Goal: Transaction & Acquisition: Purchase product/service

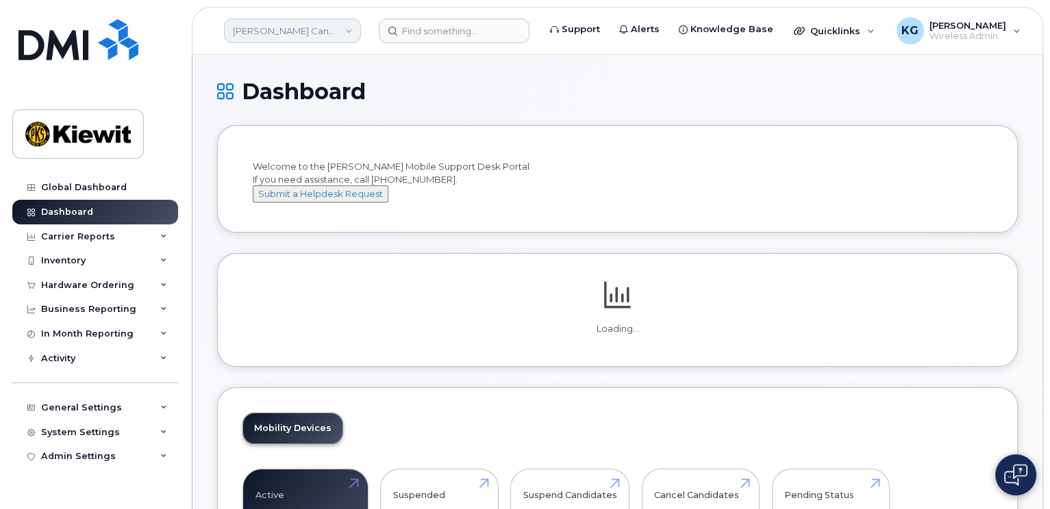
click at [352, 31] on link "Kiewit Canada Inc" at bounding box center [292, 30] width 137 height 25
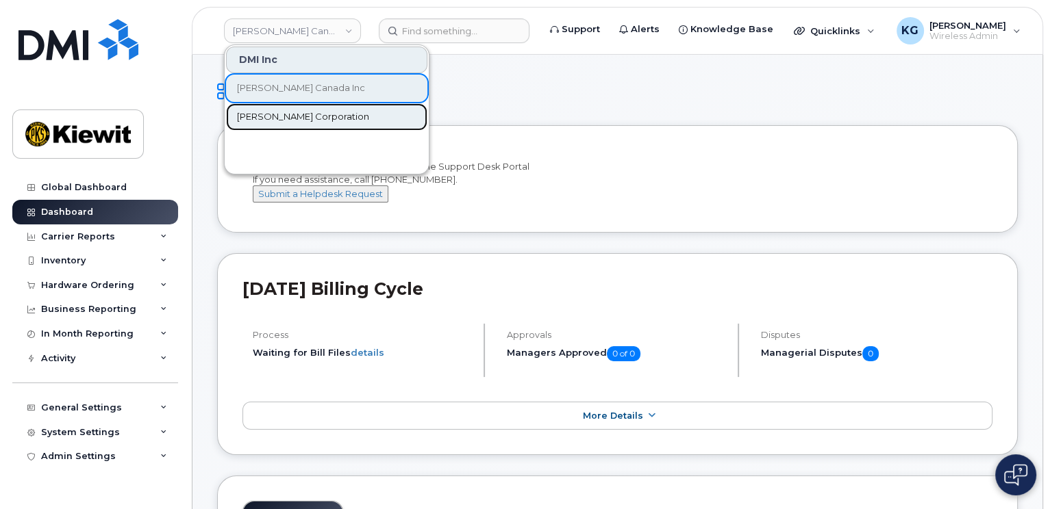
click at [301, 116] on span "[PERSON_NAME] Corporation" at bounding box center [303, 117] width 132 height 14
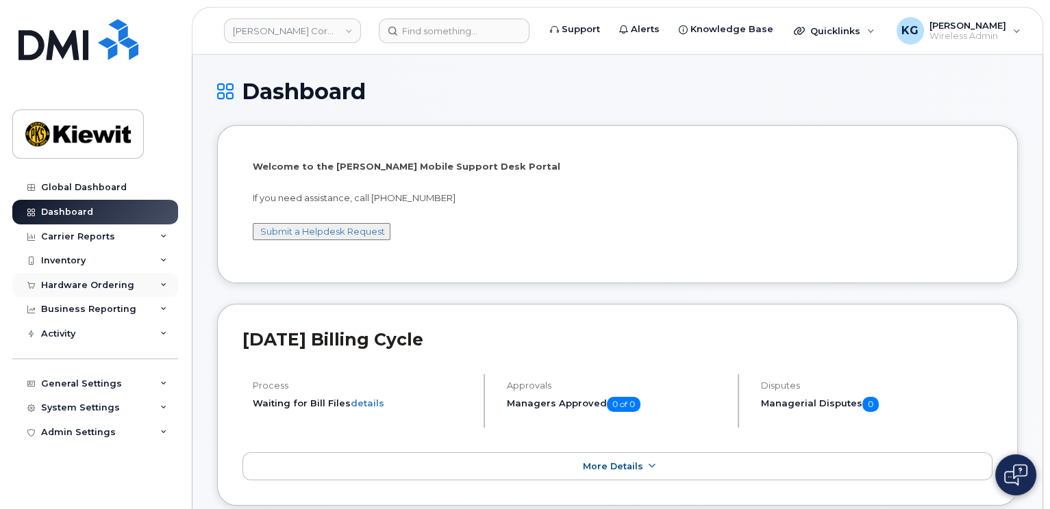
click at [162, 282] on icon at bounding box center [163, 285] width 7 height 7
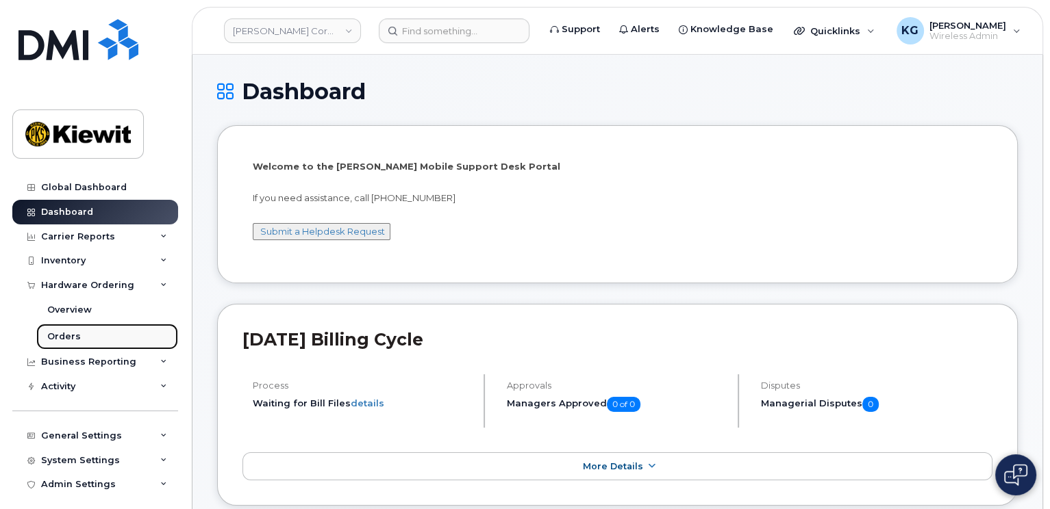
click at [73, 340] on div "Orders" at bounding box center [64, 337] width 34 height 12
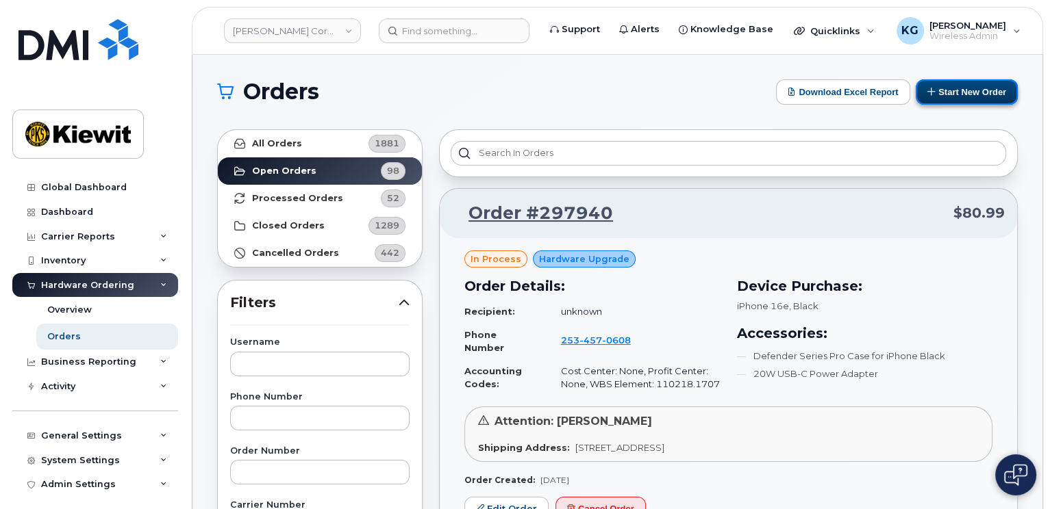
click at [983, 91] on button "Start New Order" at bounding box center [966, 91] width 102 height 25
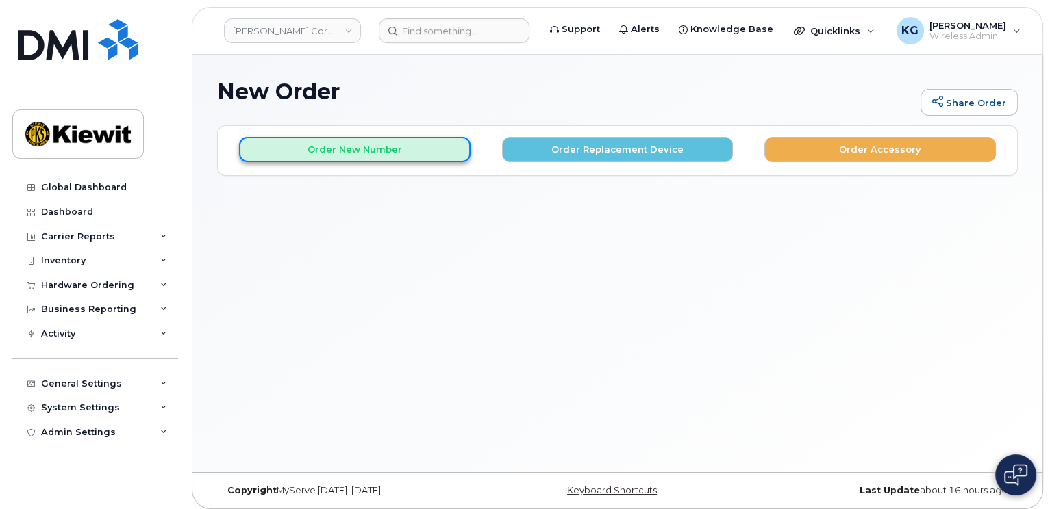
click at [388, 160] on button "Order New Number" at bounding box center [354, 149] width 231 height 25
